Goal: Find specific page/section: Find specific page/section

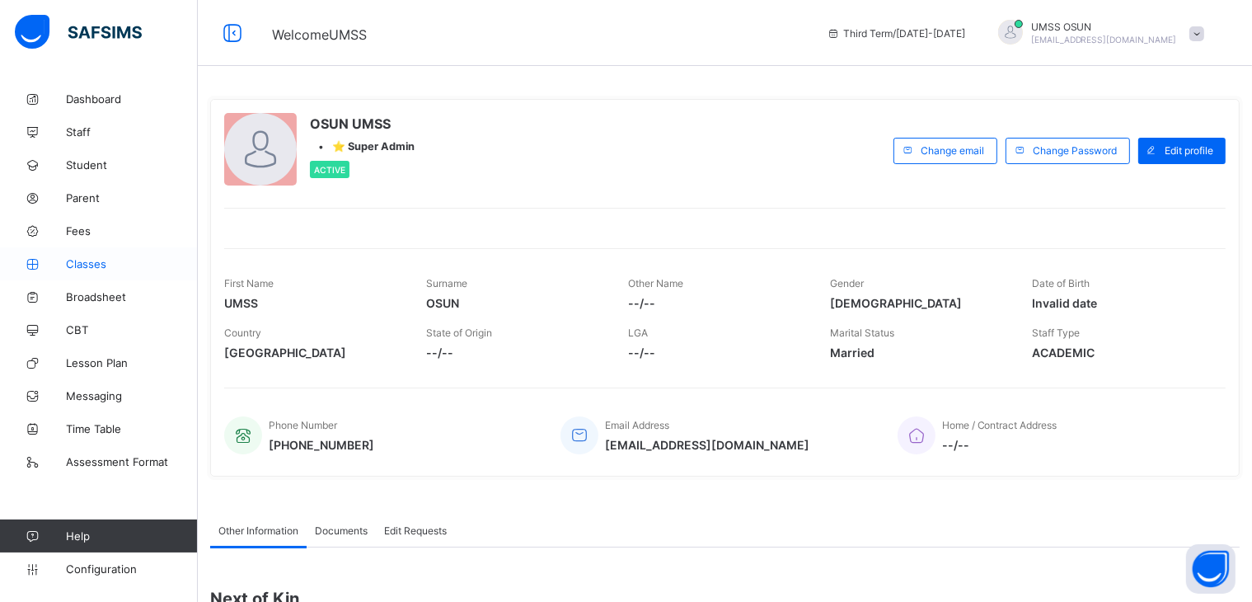
click at [85, 260] on span "Classes" at bounding box center [132, 263] width 132 height 13
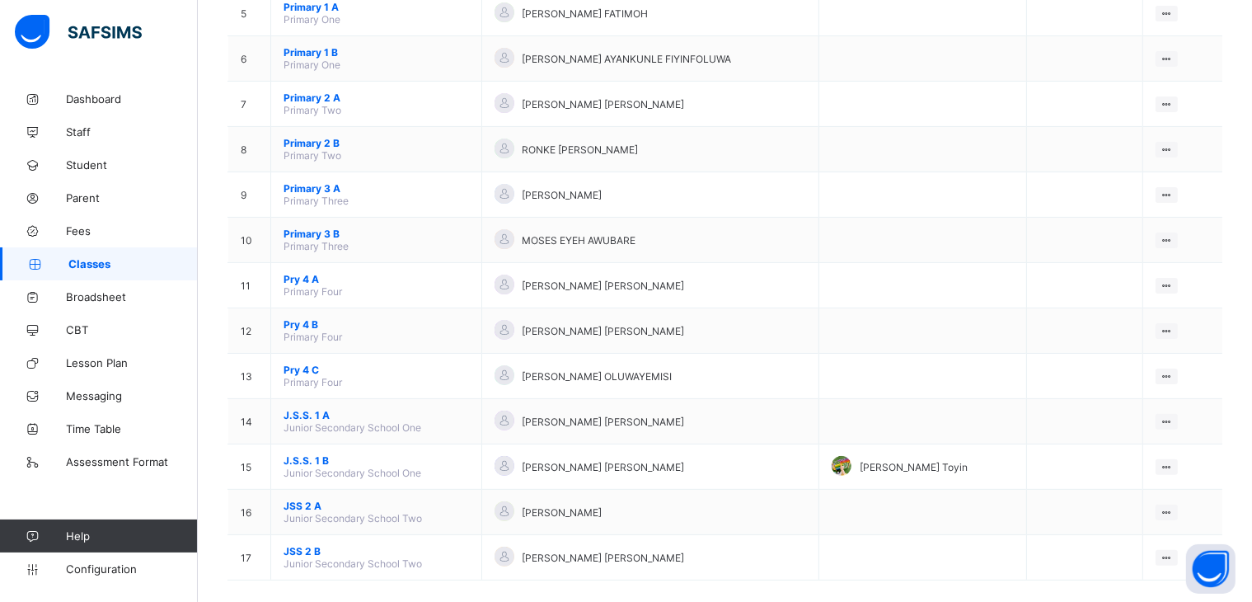
scroll to position [406, 0]
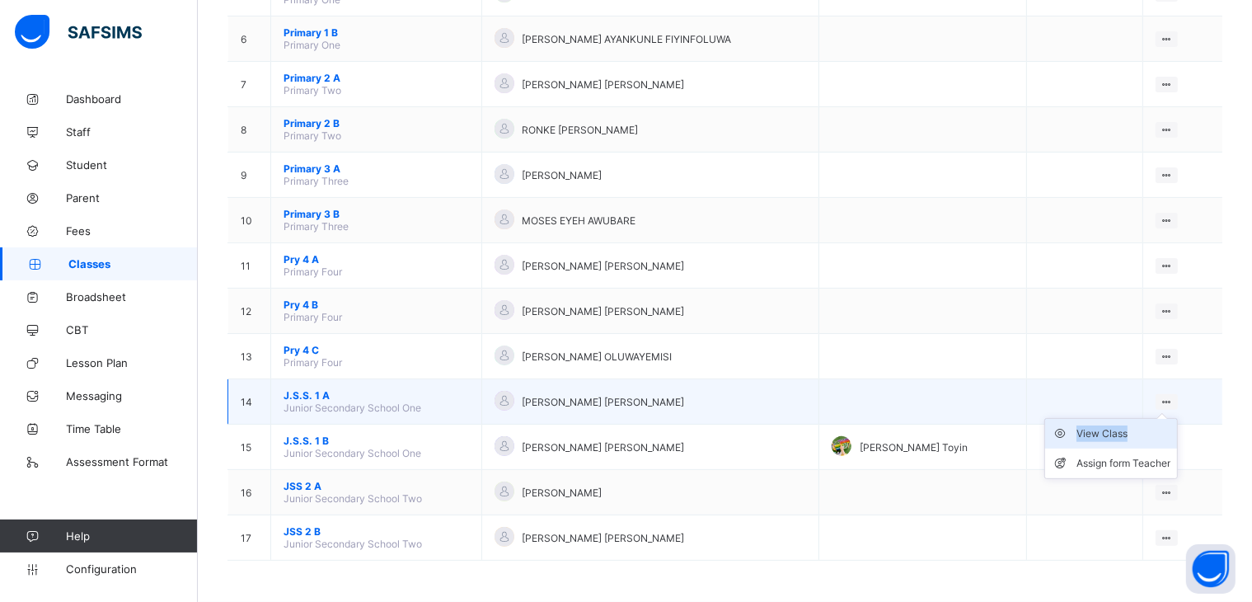
drag, startPoint x: 1176, startPoint y: 397, endPoint x: 1137, endPoint y: 433, distance: 53.1
click at [1156, 410] on div "View Class Assign form Teacher" at bounding box center [1167, 402] width 22 height 16
click at [1137, 433] on div "View Class" at bounding box center [1124, 433] width 94 height 16
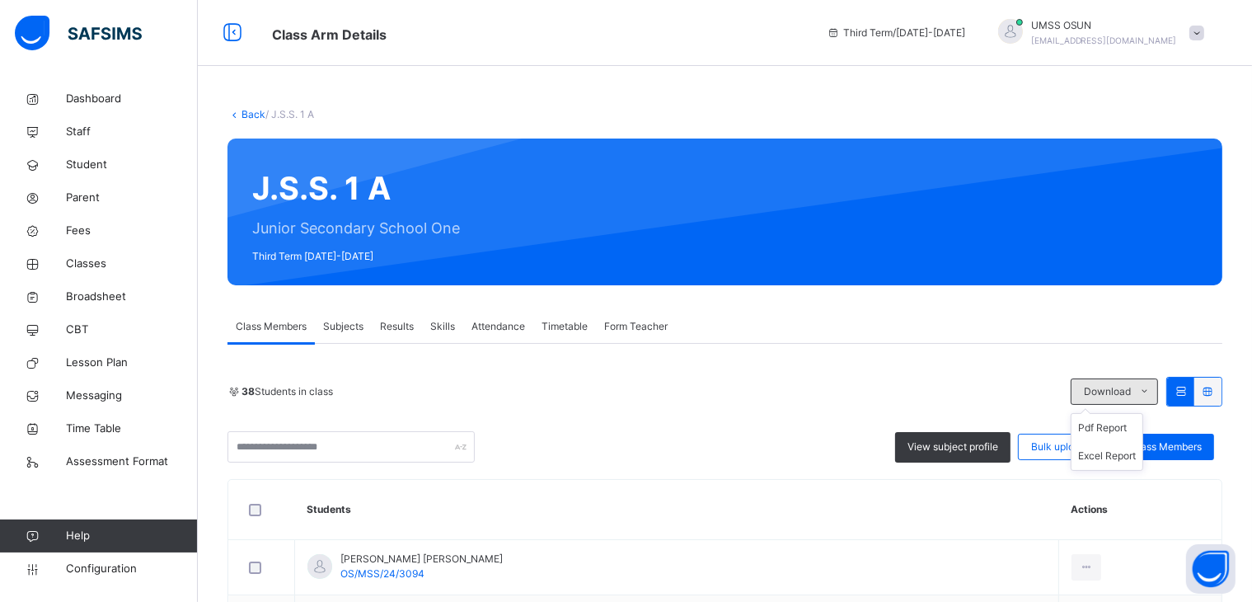
click at [1151, 392] on icon at bounding box center [1145, 391] width 12 height 13
click at [1121, 450] on li "Excel Report" at bounding box center [1107, 456] width 71 height 28
